Goal: Information Seeking & Learning: Learn about a topic

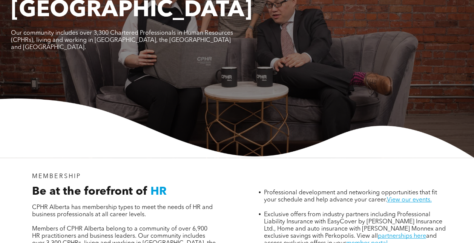
scroll to position [151, 0]
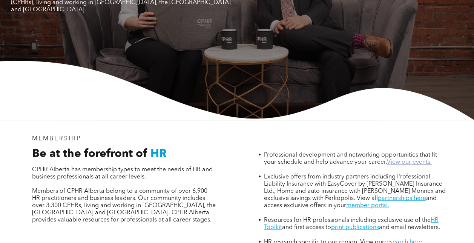
click at [402, 159] on link "View our events." at bounding box center [408, 162] width 45 height 6
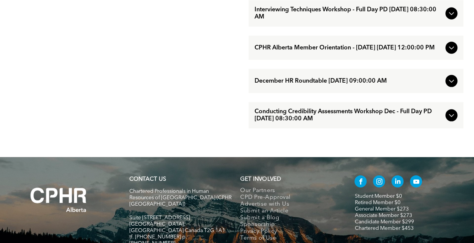
scroll to position [791, 0]
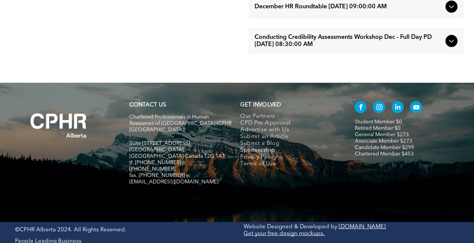
click at [259, 154] on span "Sponsorship" at bounding box center [257, 150] width 35 height 7
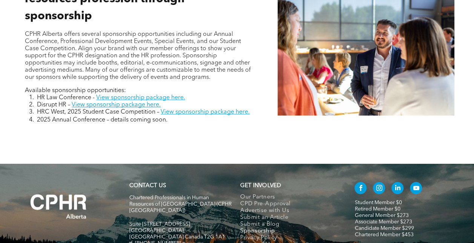
scroll to position [377, 0]
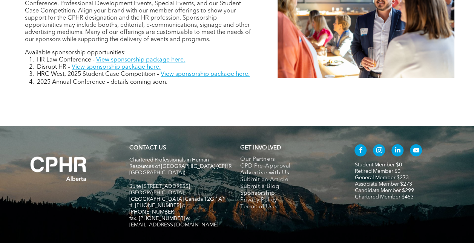
click at [272, 173] on span "Advertise with Us" at bounding box center [264, 173] width 49 height 7
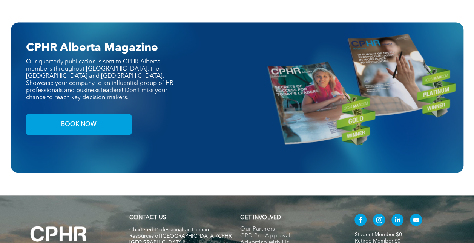
scroll to position [792, 0]
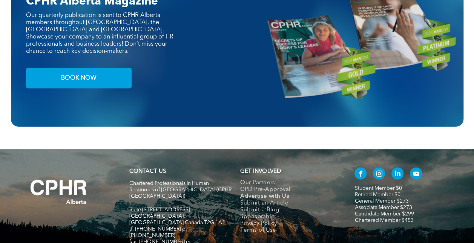
click at [399, 168] on span "linkedin" at bounding box center [397, 173] width 12 height 12
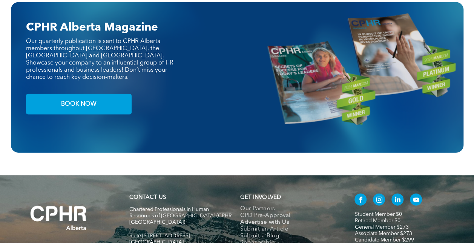
scroll to position [754, 0]
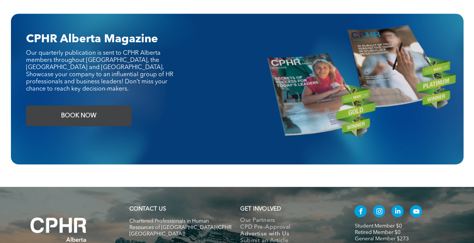
click at [86, 113] on span "BOOK NOW" at bounding box center [78, 116] width 41 height 15
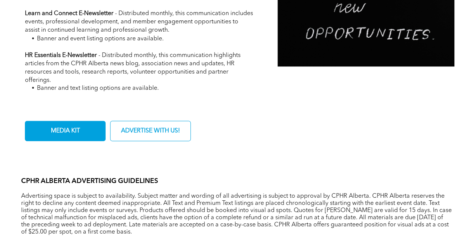
scroll to position [377, 0]
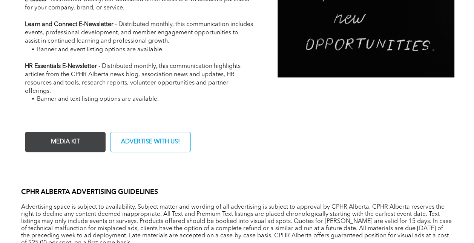
click at [69, 139] on span "MEDIA KIT" at bounding box center [65, 142] width 34 height 15
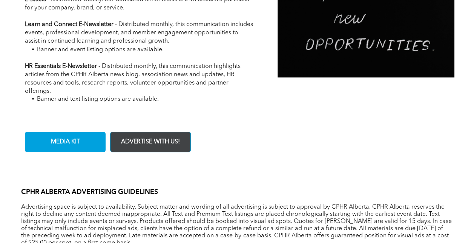
click at [173, 147] on span "ADVERTISE WITH US!" at bounding box center [150, 142] width 64 height 15
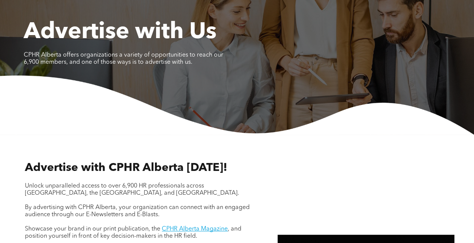
scroll to position [0, 0]
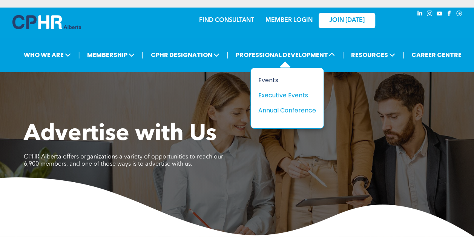
click at [273, 77] on div "Events" at bounding box center [284, 79] width 52 height 9
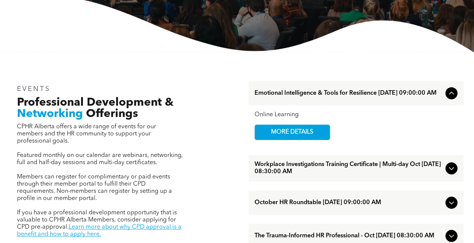
scroll to position [189, 0]
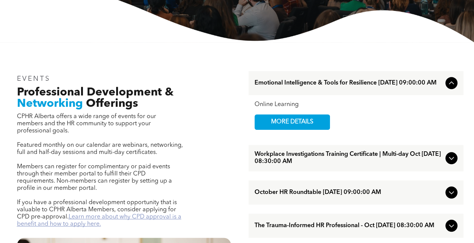
click at [86, 214] on link "Learn more about why CPD approval is a benefit and how to apply here." at bounding box center [99, 220] width 164 height 13
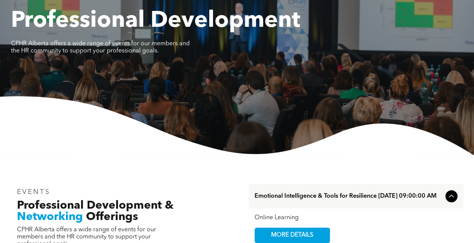
scroll to position [0, 0]
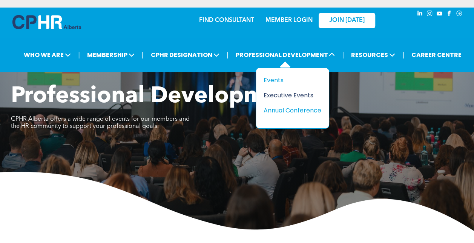
click at [295, 95] on div "Executive Events" at bounding box center [290, 94] width 52 height 9
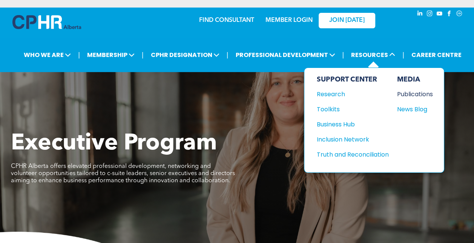
click at [408, 91] on div "Publications" at bounding box center [413, 93] width 32 height 9
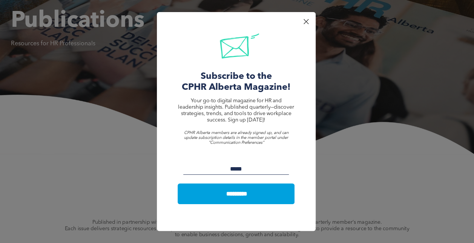
scroll to position [113, 0]
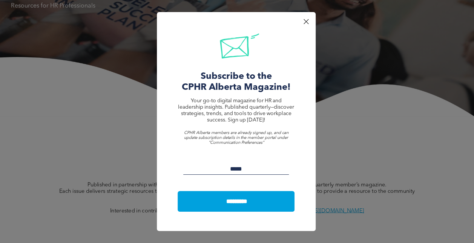
click at [309, 17] on div "Share by: Subscribe to the CPHR Alberta Magazine! Your go-to digital magazine f…" at bounding box center [236, 121] width 159 height 219
click at [308, 21] on div at bounding box center [306, 22] width 10 height 10
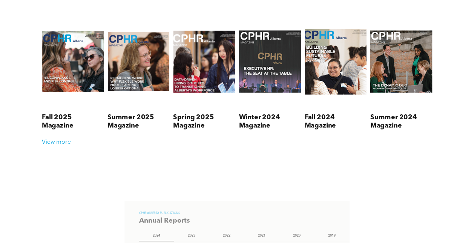
scroll to position [339, 0]
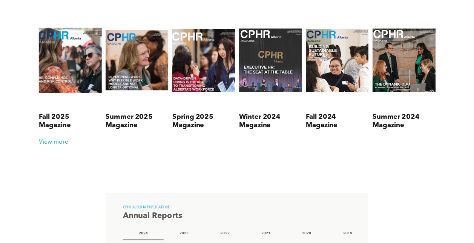
click at [68, 64] on link at bounding box center [70, 60] width 67 height 100
